Goal: Check status: Check status

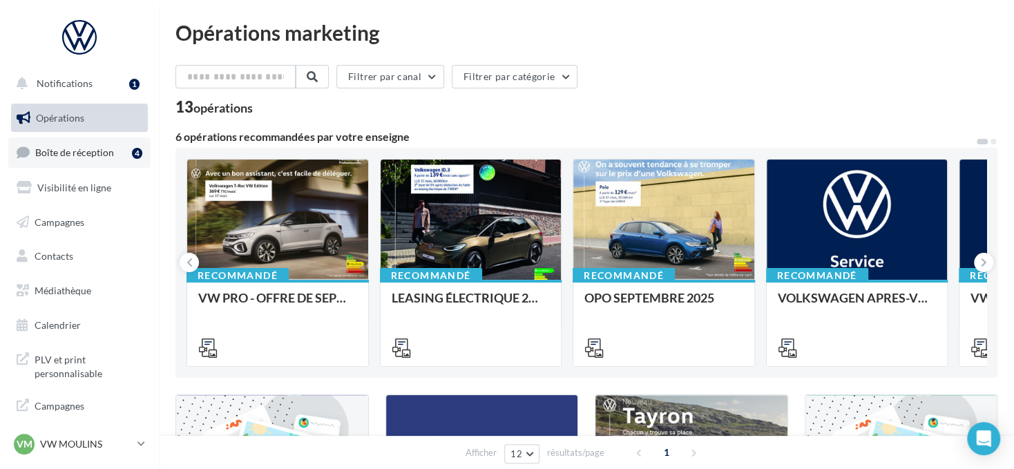
click at [96, 164] on link "Boîte de réception 4" at bounding box center [79, 152] width 142 height 30
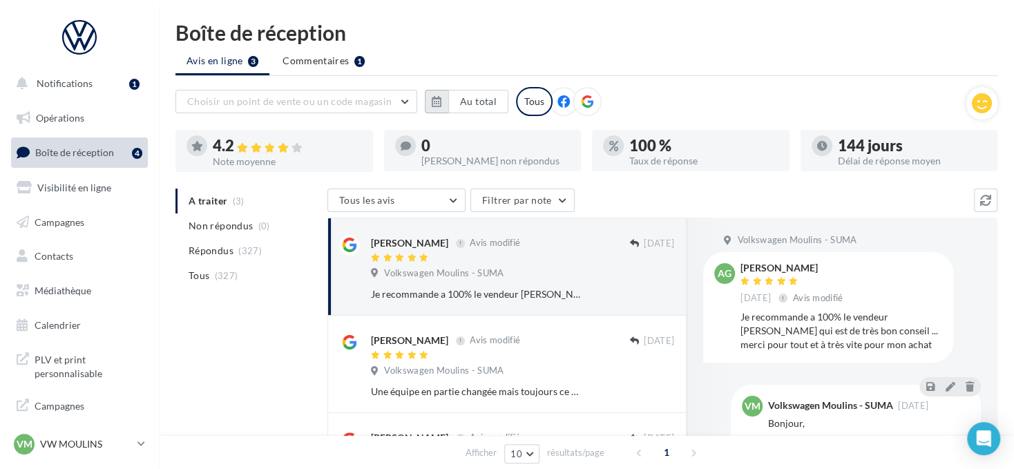
click at [442, 104] on button "button" at bounding box center [436, 101] width 23 height 23
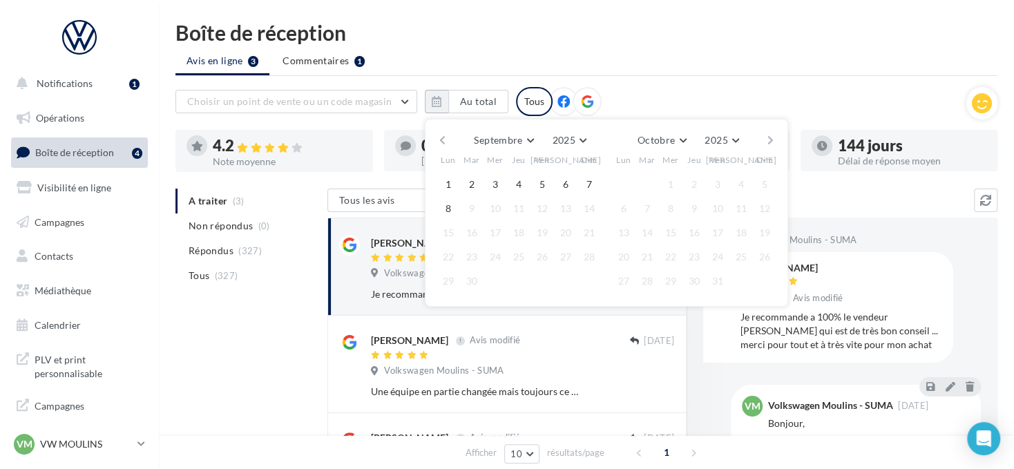
click at [450, 137] on div "Septembre [PERSON_NAME] Mars Avril Mai Juin Juillet Août Septembre Octobre Nove…" at bounding box center [606, 140] width 316 height 19
click at [444, 133] on button "button" at bounding box center [442, 140] width 12 height 19
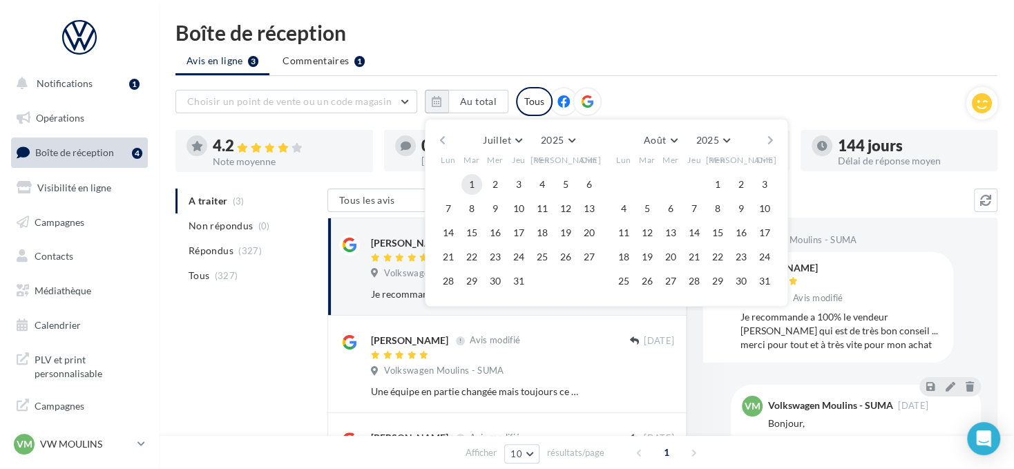
click at [474, 177] on button "1" at bounding box center [471, 184] width 21 height 21
click at [704, 66] on ul "Avis en ligne 3 Commentaires 1" at bounding box center [586, 62] width 822 height 28
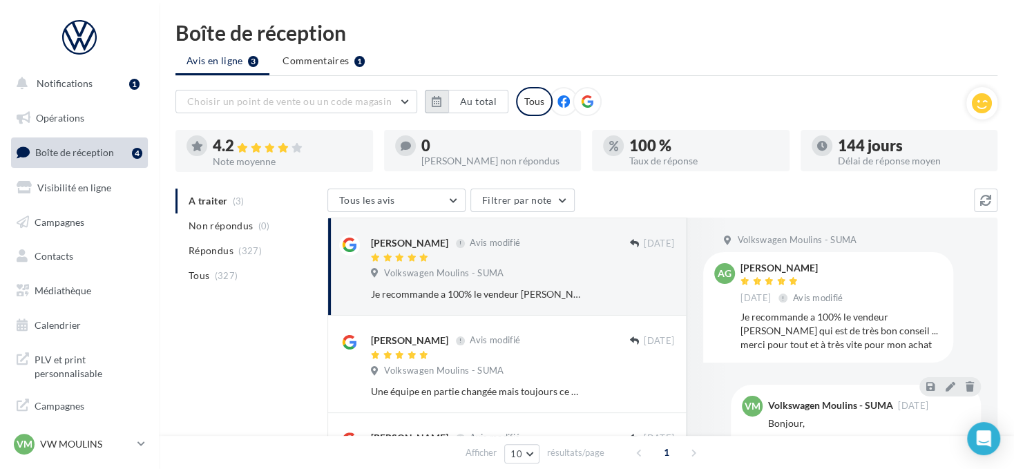
click at [443, 100] on button "button" at bounding box center [436, 101] width 23 height 23
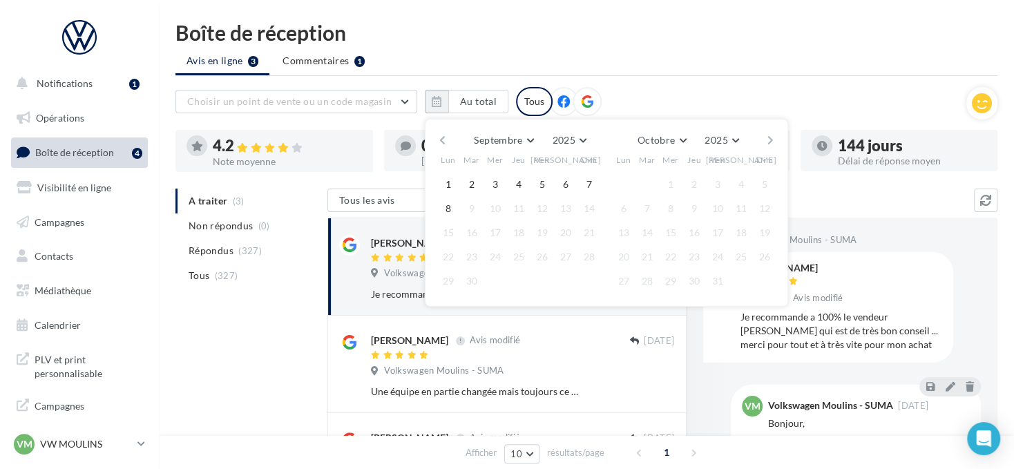
click at [443, 135] on button "button" at bounding box center [442, 140] width 12 height 19
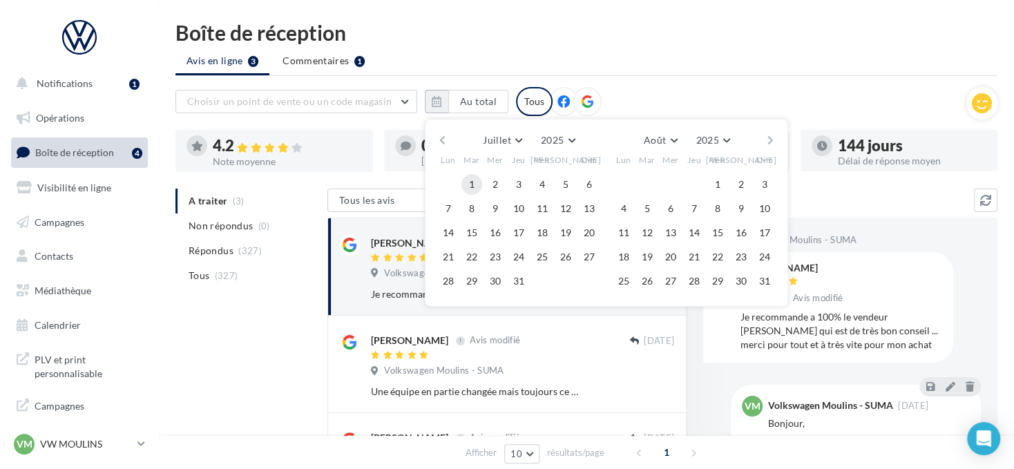
click at [472, 182] on button "1" at bounding box center [471, 184] width 21 height 21
click at [771, 139] on button "button" at bounding box center [770, 140] width 12 height 19
click at [770, 139] on button "button" at bounding box center [770, 140] width 12 height 19
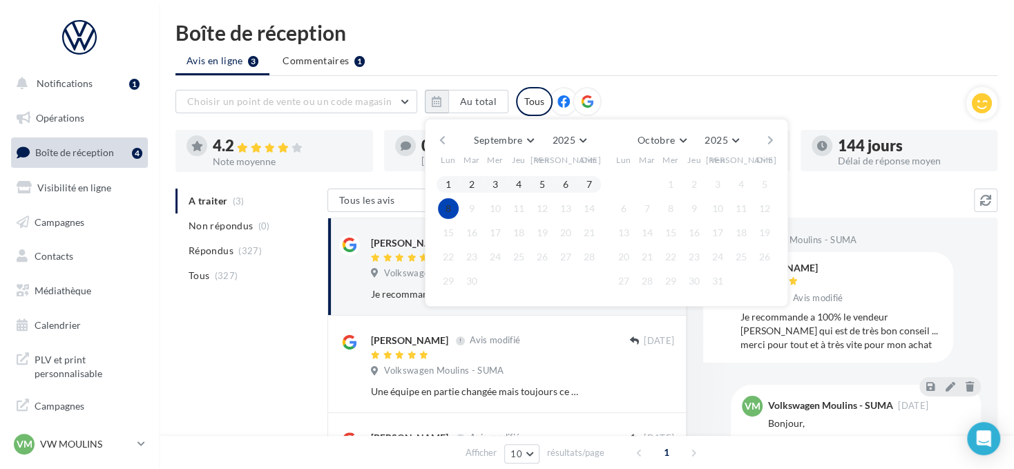
click at [444, 207] on button "8" at bounding box center [448, 208] width 21 height 21
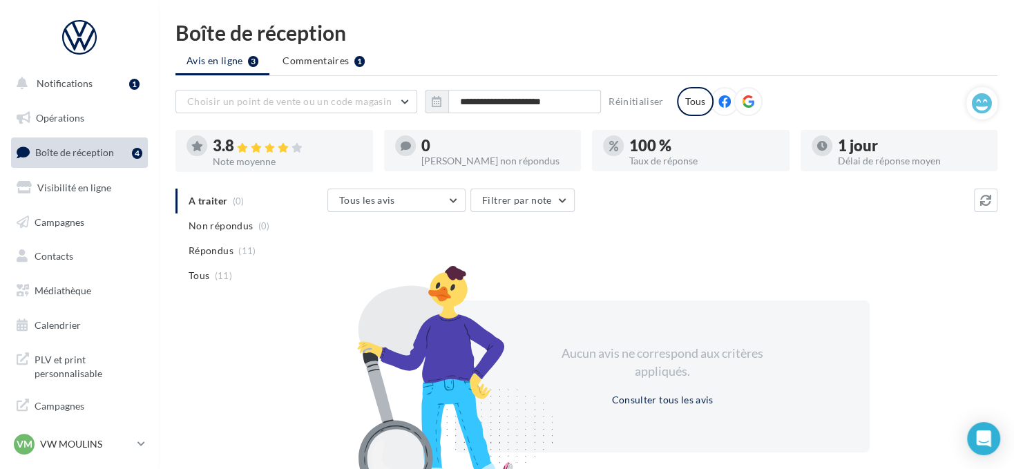
click at [744, 96] on icon at bounding box center [748, 101] width 12 height 12
click at [76, 456] on link "VM VW MOULINS vw-toul-dup" at bounding box center [79, 444] width 137 height 26
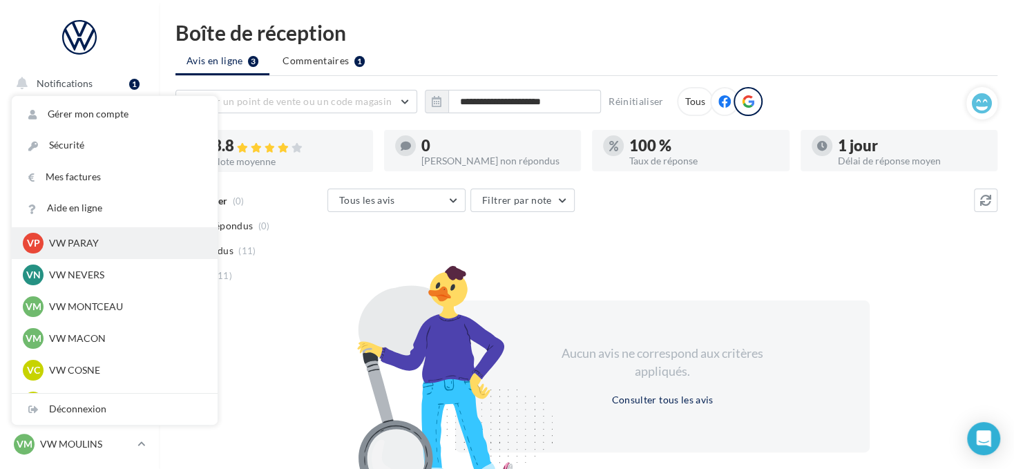
scroll to position [414, 0]
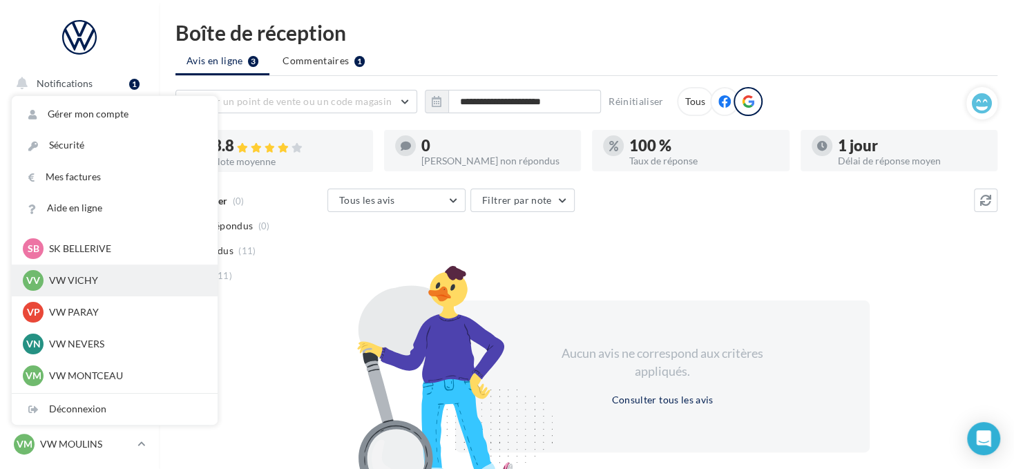
click at [106, 276] on p "VW VICHY" at bounding box center [125, 280] width 152 height 14
